Goal: Transaction & Acquisition: Obtain resource

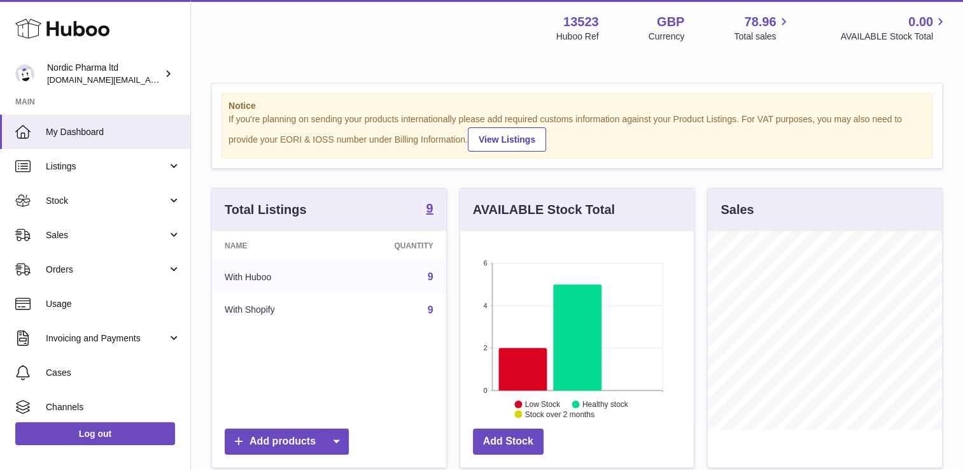
scroll to position [199, 234]
click at [118, 179] on link "Listings" at bounding box center [95, 166] width 190 height 34
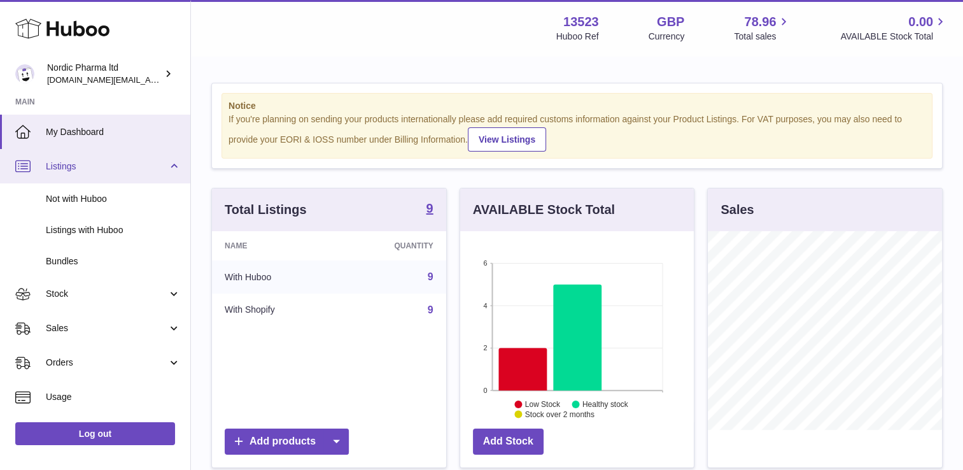
click at [122, 164] on span "Listings" at bounding box center [107, 166] width 122 height 12
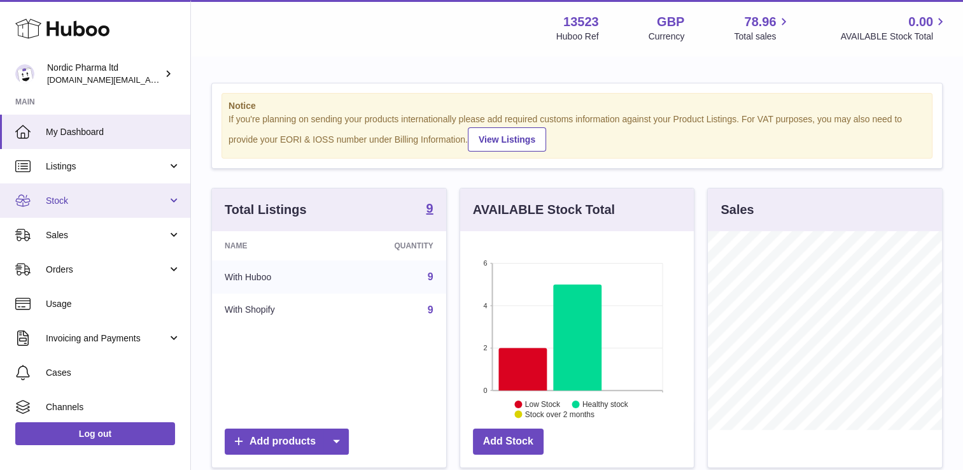
click at [146, 210] on link "Stock" at bounding box center [95, 200] width 190 height 34
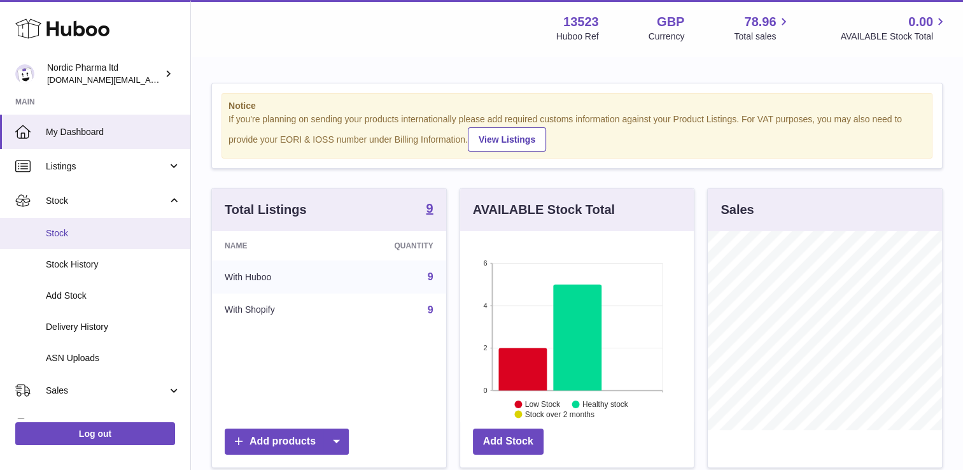
click at [122, 240] on link "Stock" at bounding box center [95, 233] width 190 height 31
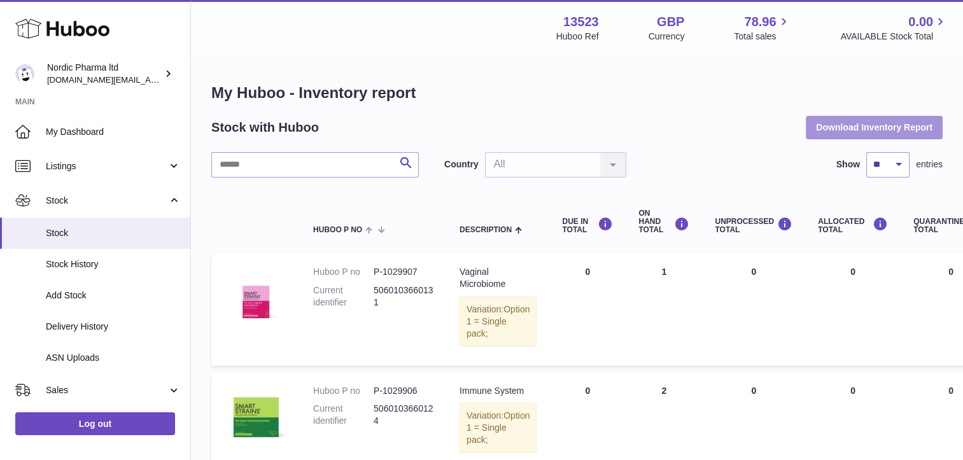
click at [881, 131] on button "Download Inventory Report" at bounding box center [874, 127] width 137 height 23
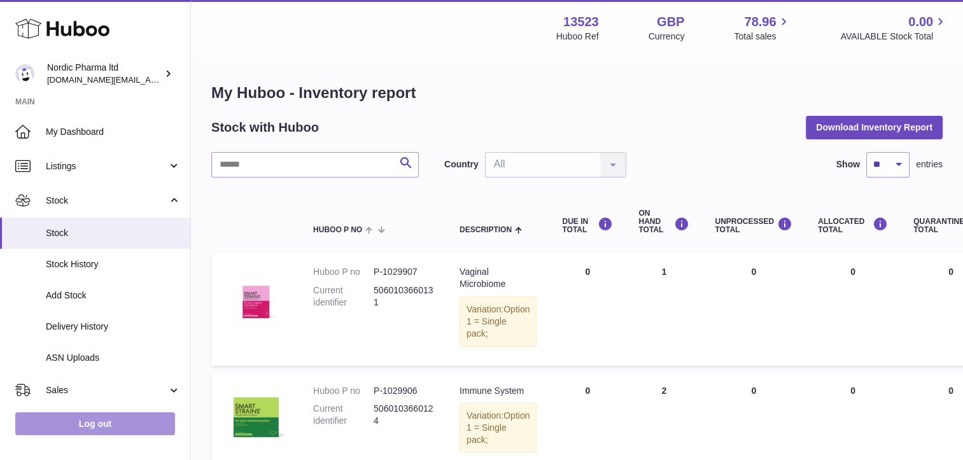
click at [92, 430] on link "Log out" at bounding box center [95, 423] width 160 height 23
